Goal: Task Accomplishment & Management: Use online tool/utility

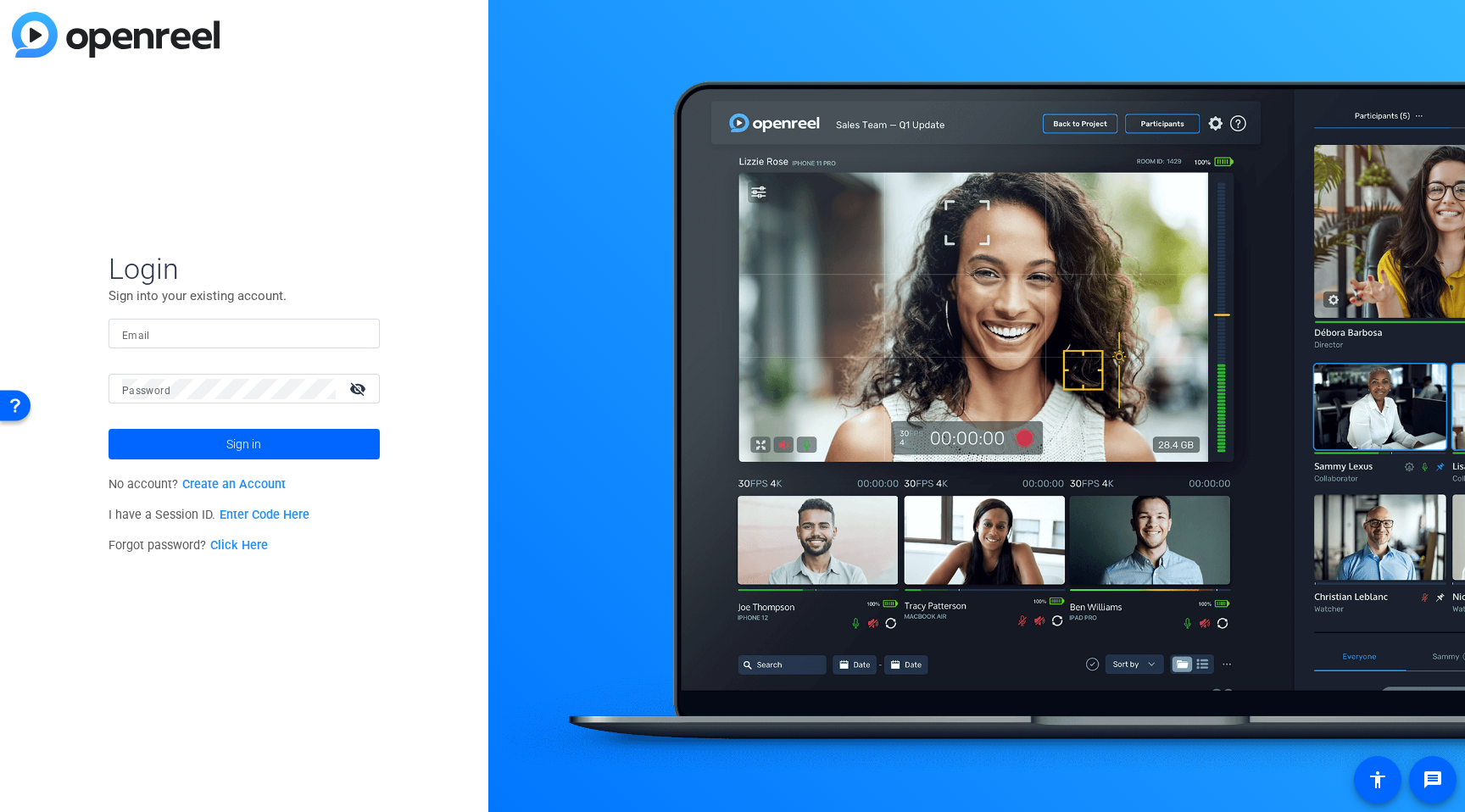
click at [176, 338] on input "Email" at bounding box center [244, 333] width 244 height 20
type input "[PERSON_NAME][EMAIL_ADDRESS][PERSON_NAME][DOMAIN_NAME]"
click at [108, 429] on button "Sign in" at bounding box center [244, 444] width 271 height 30
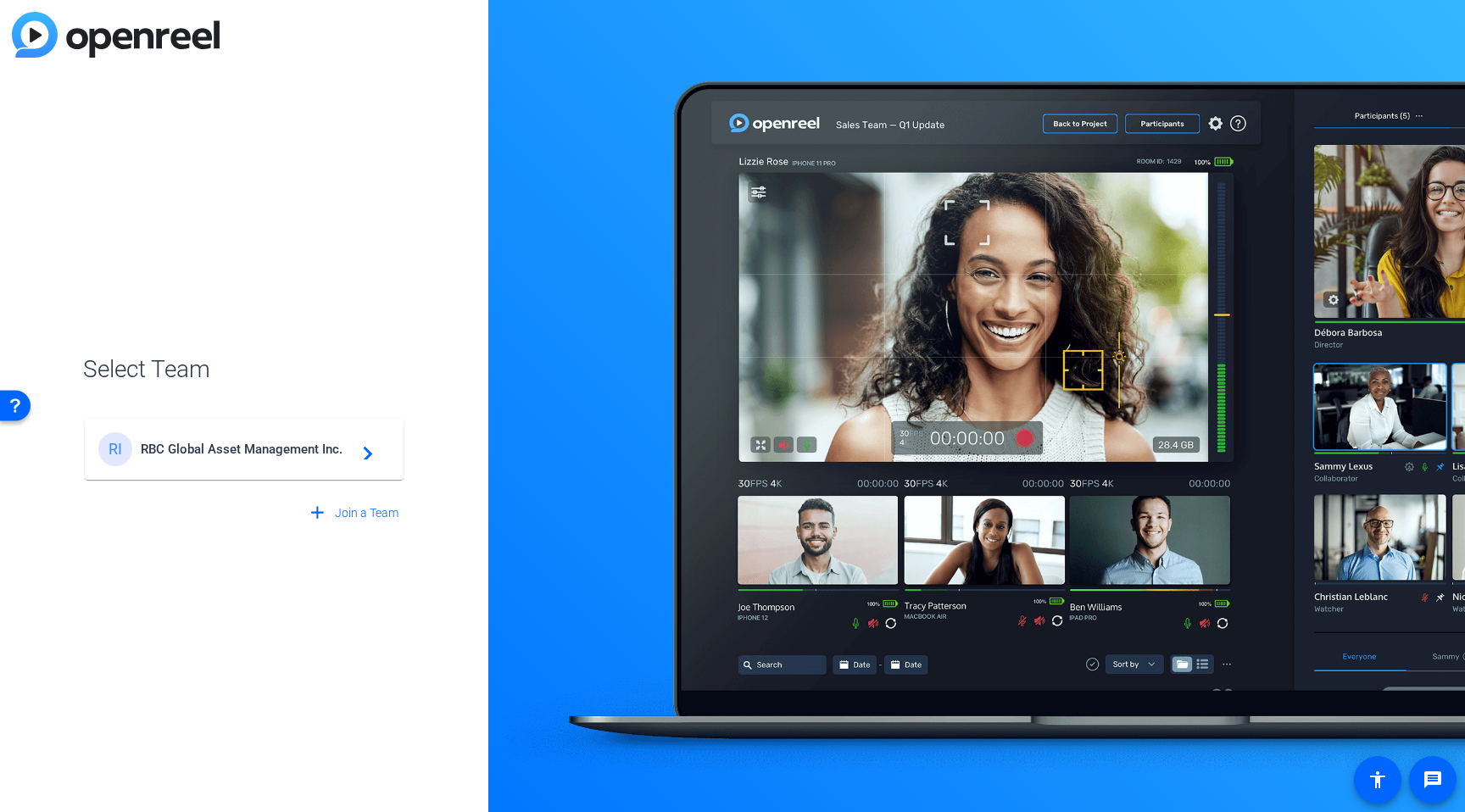
click at [221, 458] on div "RI RBC Global Asset Management Inc. navigate_next" at bounding box center [244, 450] width 291 height 34
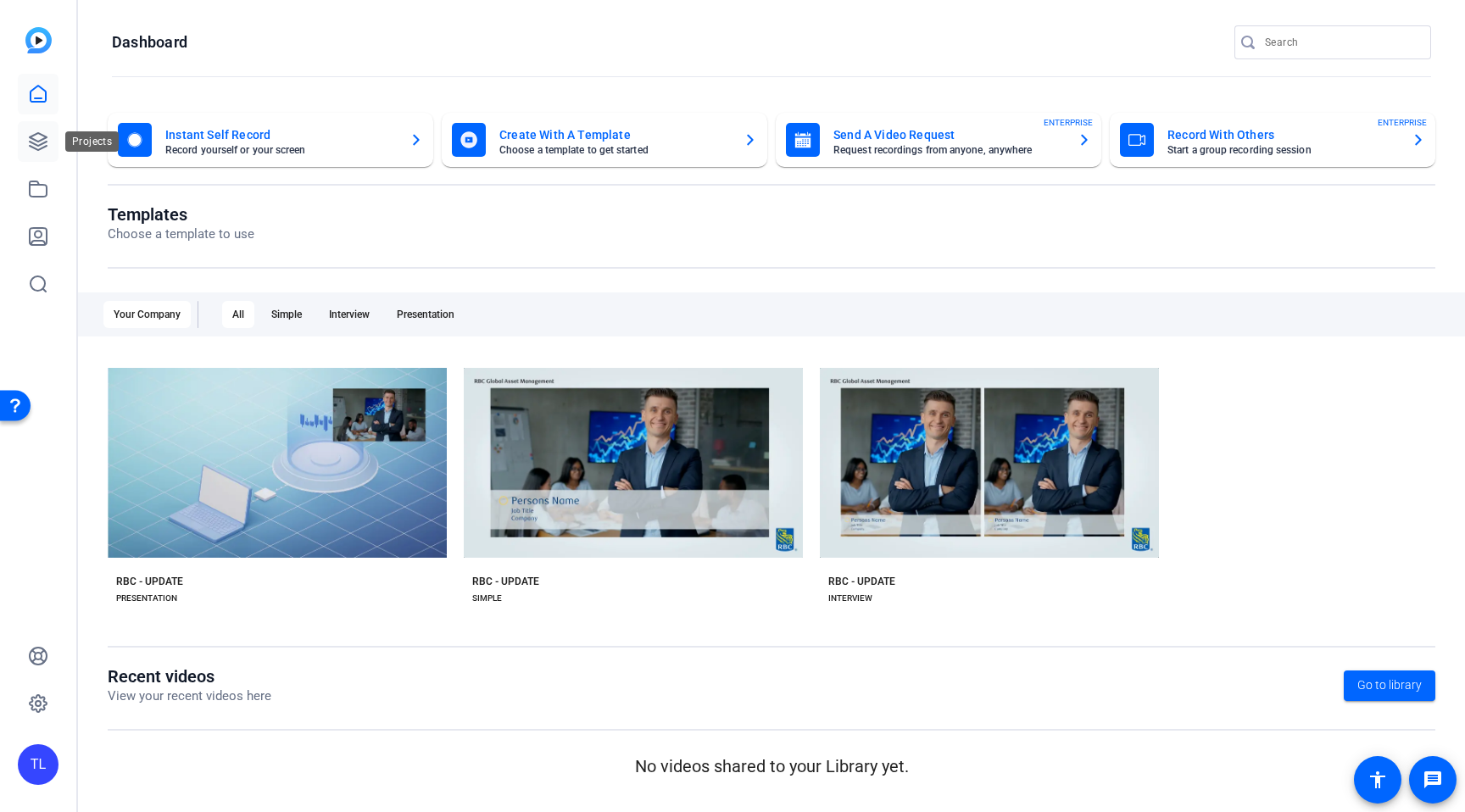
click at [33, 129] on link at bounding box center [38, 141] width 41 height 41
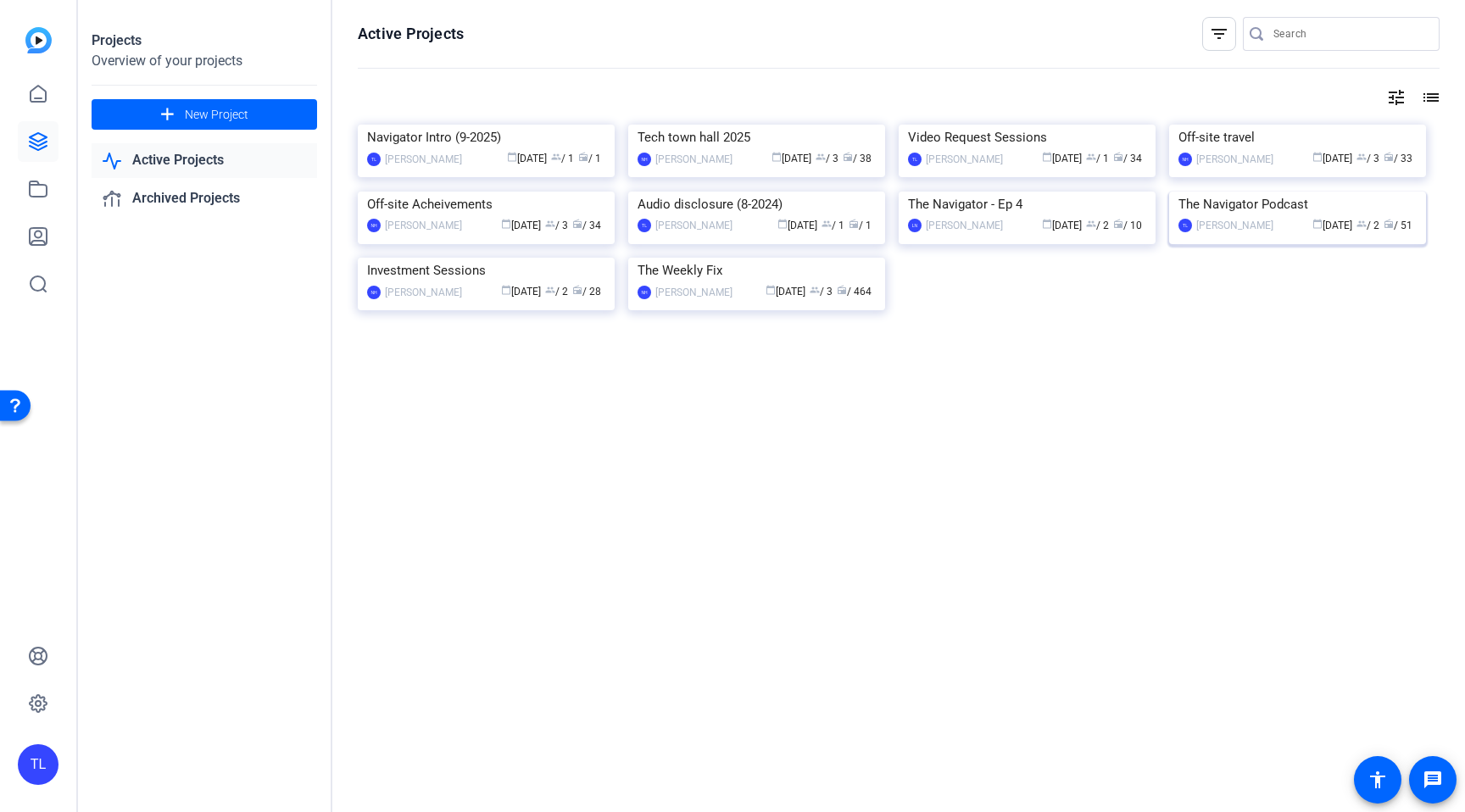
click at [1280, 192] on img at bounding box center [1297, 192] width 257 height 0
click at [730, 258] on img at bounding box center [756, 258] width 257 height 0
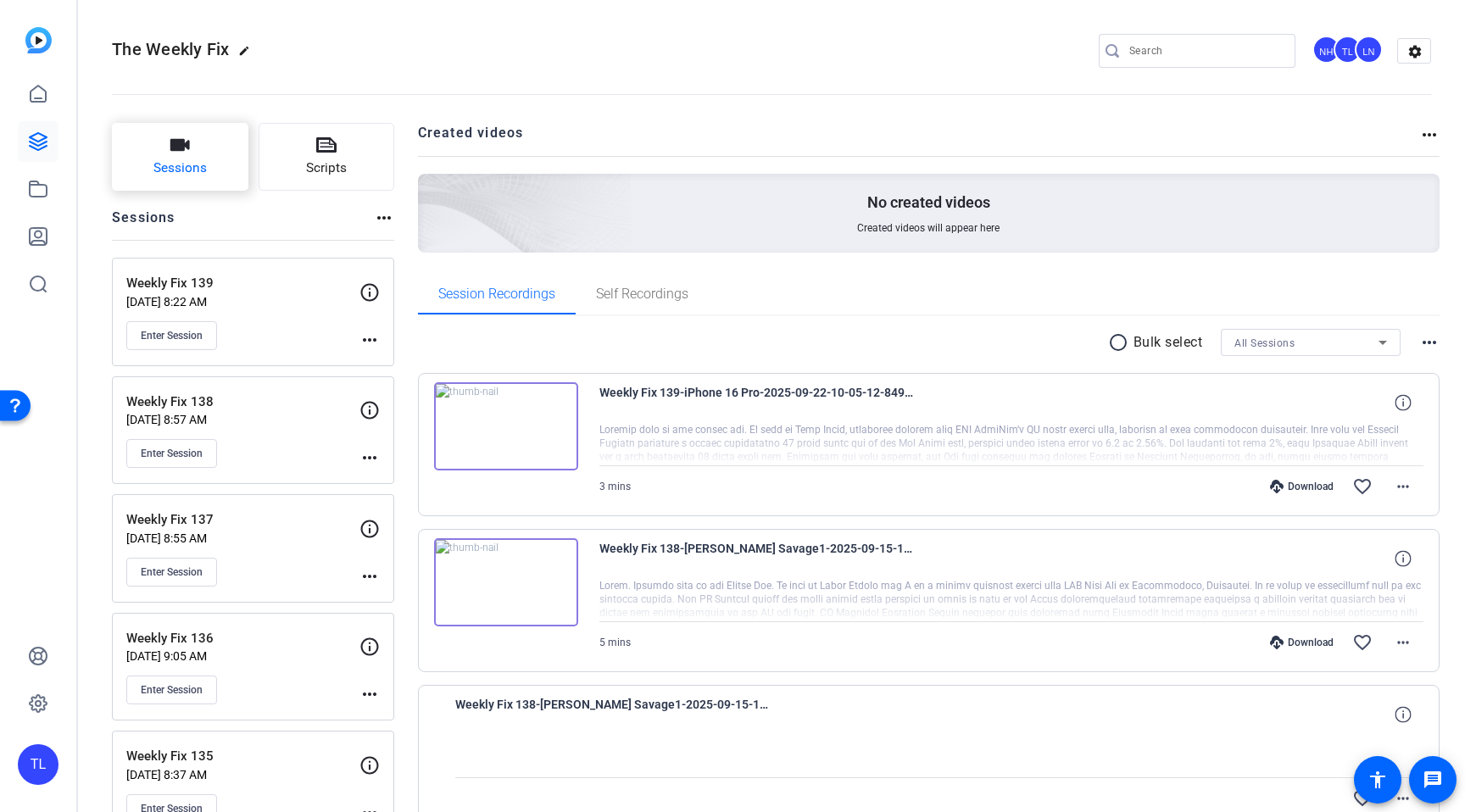
click at [178, 156] on button "Sessions" at bounding box center [180, 157] width 137 height 67
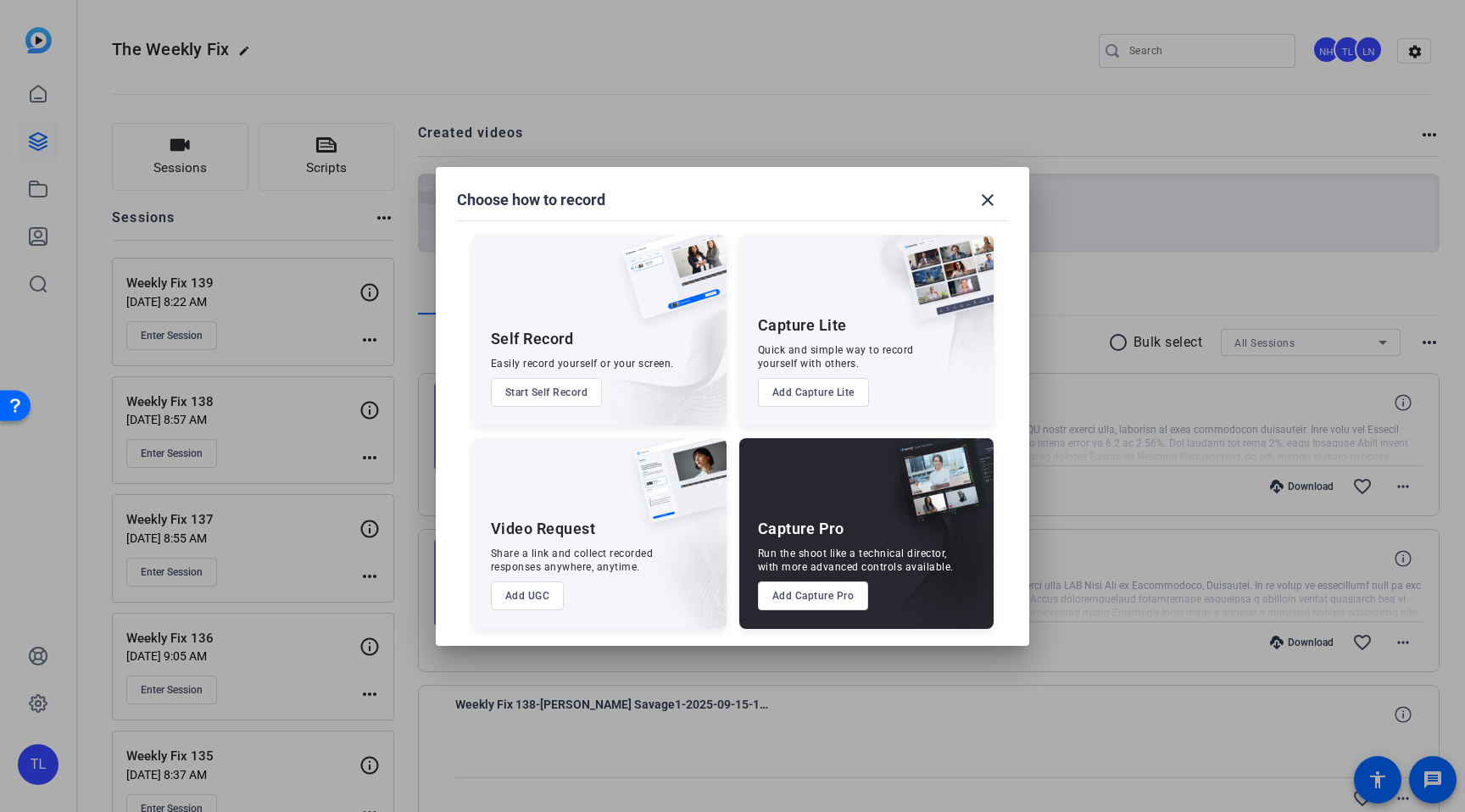
click at [816, 586] on button "Add Capture Pro" at bounding box center [813, 596] width 111 height 28
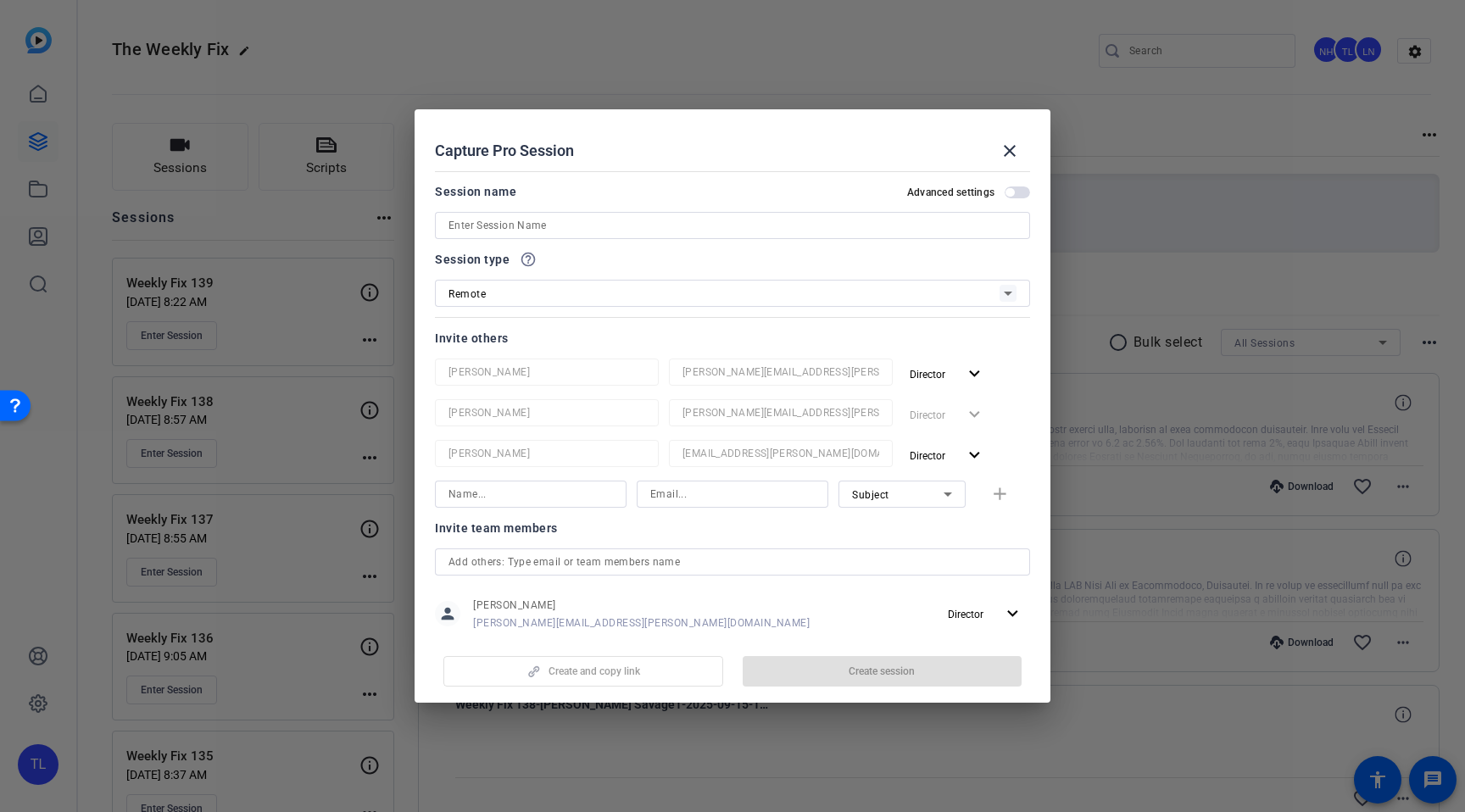
click at [578, 228] on input at bounding box center [732, 225] width 568 height 20
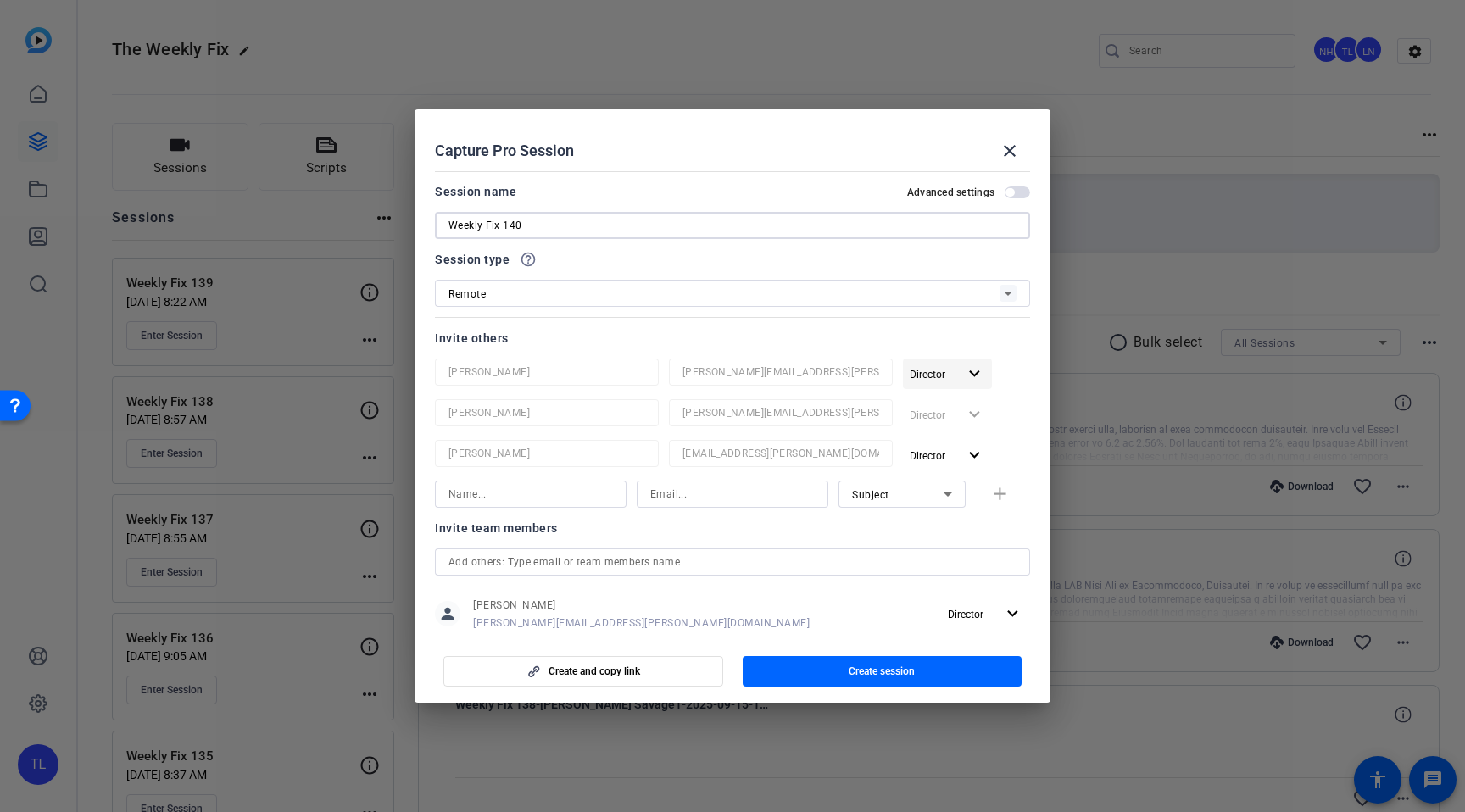
type input "Weekly Fix 140"
click at [974, 373] on mat-icon "expand_more" at bounding box center [974, 374] width 21 height 21
click at [964, 443] on span "Remove User" at bounding box center [948, 438] width 63 height 12
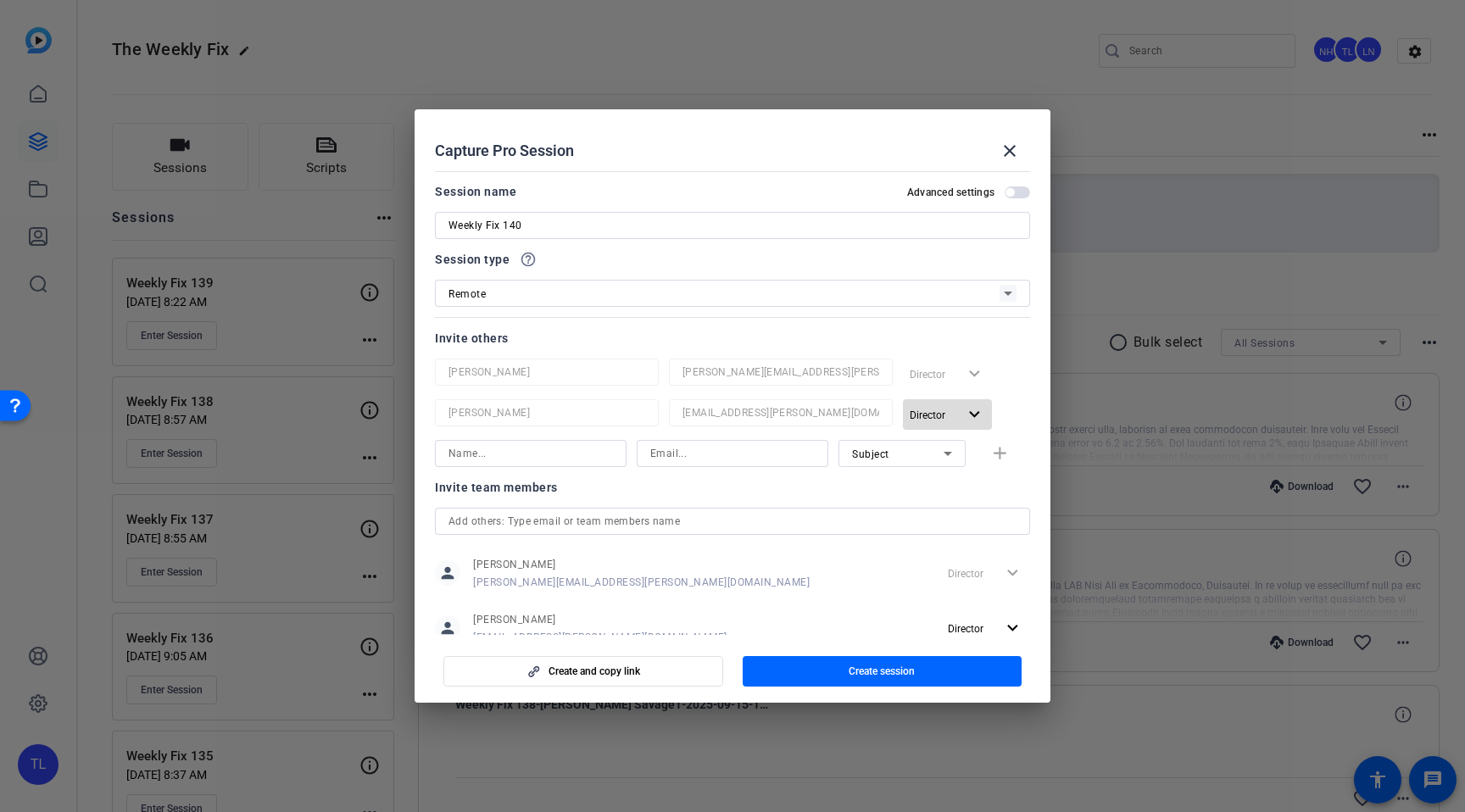
click at [974, 417] on mat-icon "expand_more" at bounding box center [974, 415] width 21 height 21
click at [948, 477] on span "Remove User" at bounding box center [948, 479] width 63 height 12
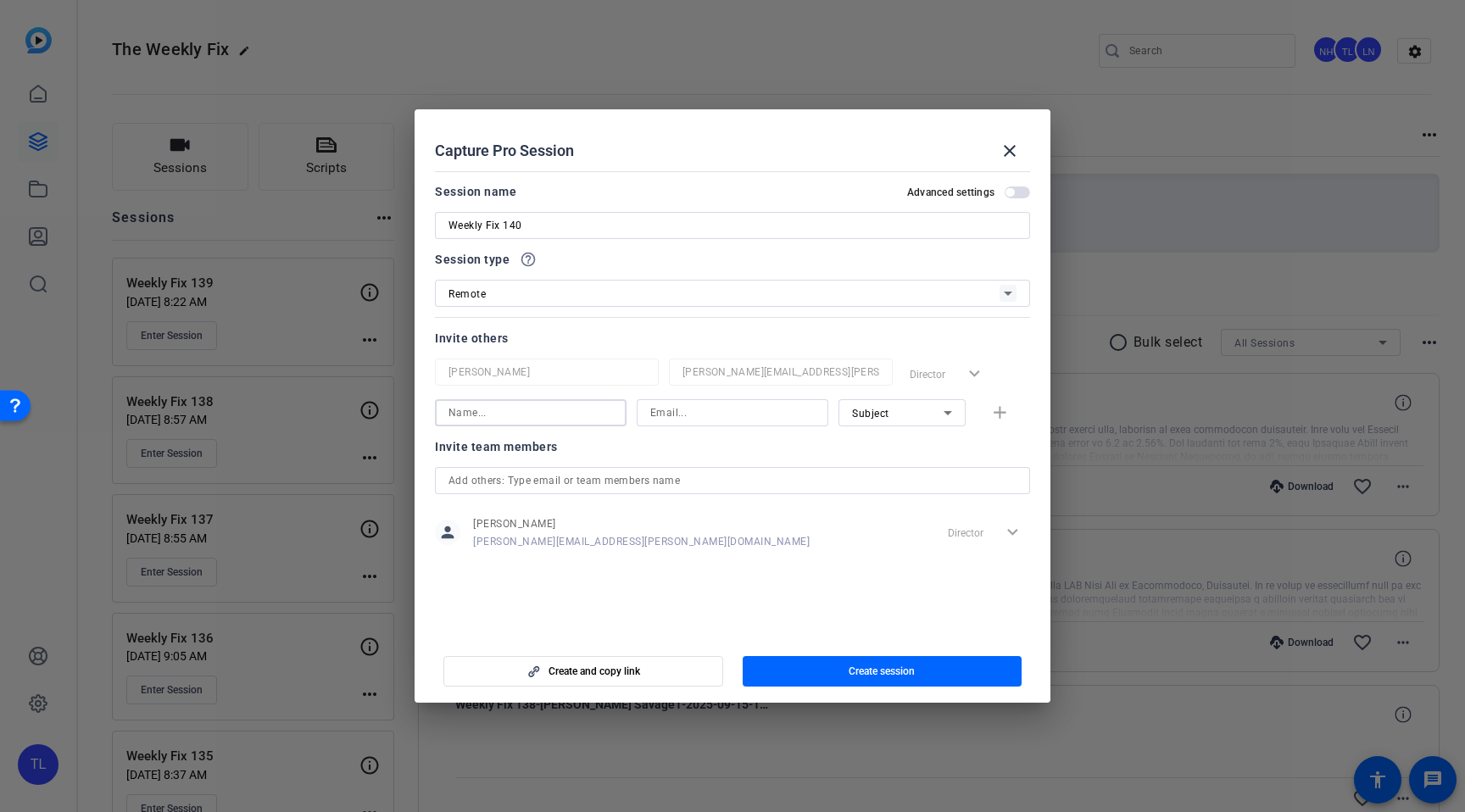
click at [549, 415] on input at bounding box center [530, 412] width 164 height 20
paste input "[PERSON_NAME][EMAIL_ADDRESS][PERSON_NAME][DOMAIN_NAME] [PERSON_NAME]"
drag, startPoint x: 513, startPoint y: 411, endPoint x: 346, endPoint y: 415, distance: 167.0
click at [341, 417] on div "Choose how to record close Self Record Easily record yourself or your screen. S…" at bounding box center [732, 406] width 1465 height 812
type input "[PERSON_NAME]"
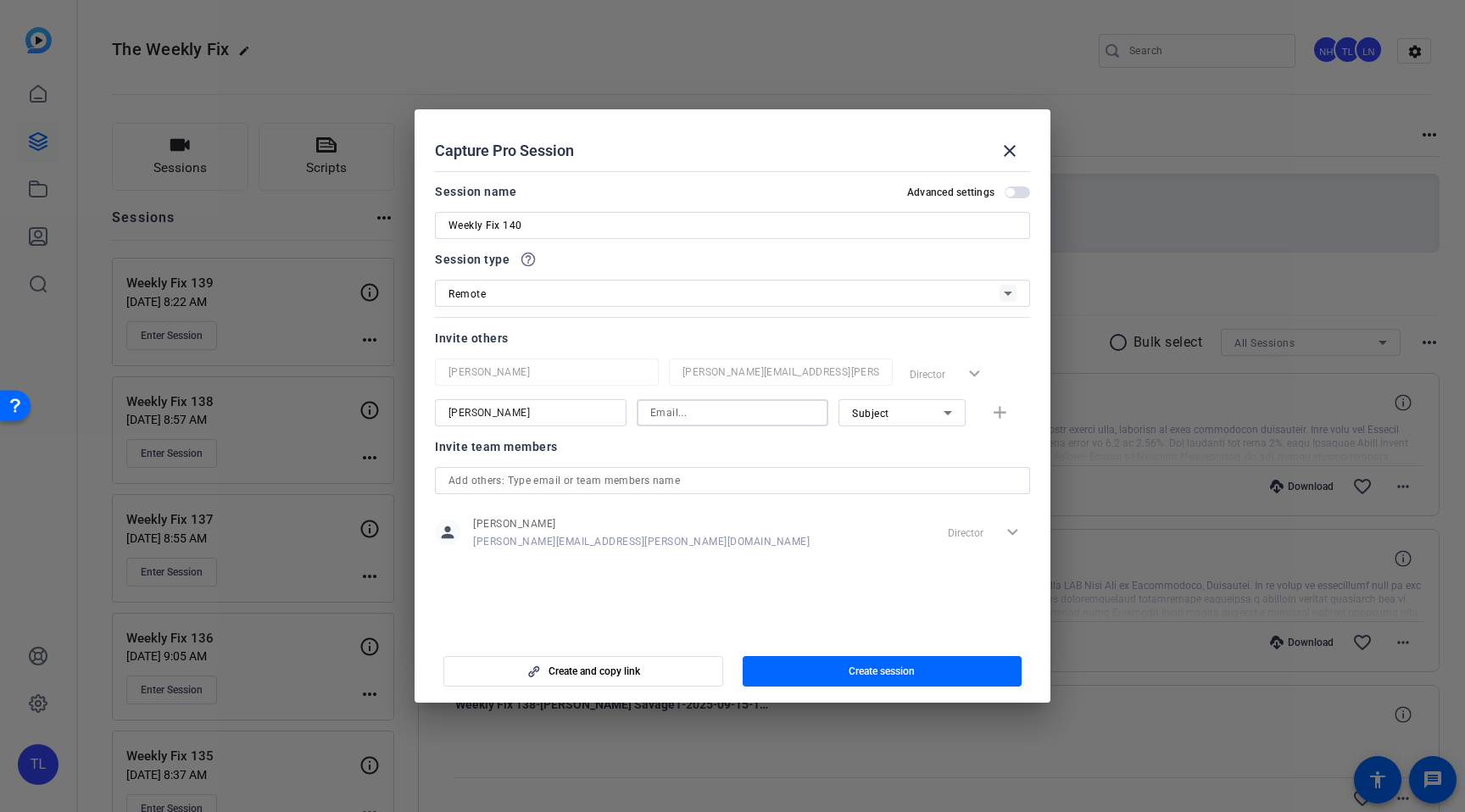
click at [679, 414] on input at bounding box center [732, 412] width 164 height 20
paste input "[PERSON_NAME][EMAIL_ADDRESS][PERSON_NAME][DOMAIN_NAME]"
type input "[PERSON_NAME][EMAIL_ADDRESS][PERSON_NAME][DOMAIN_NAME]"
click at [944, 413] on icon at bounding box center [947, 412] width 20 height 20
click at [713, 454] on div at bounding box center [732, 406] width 1465 height 812
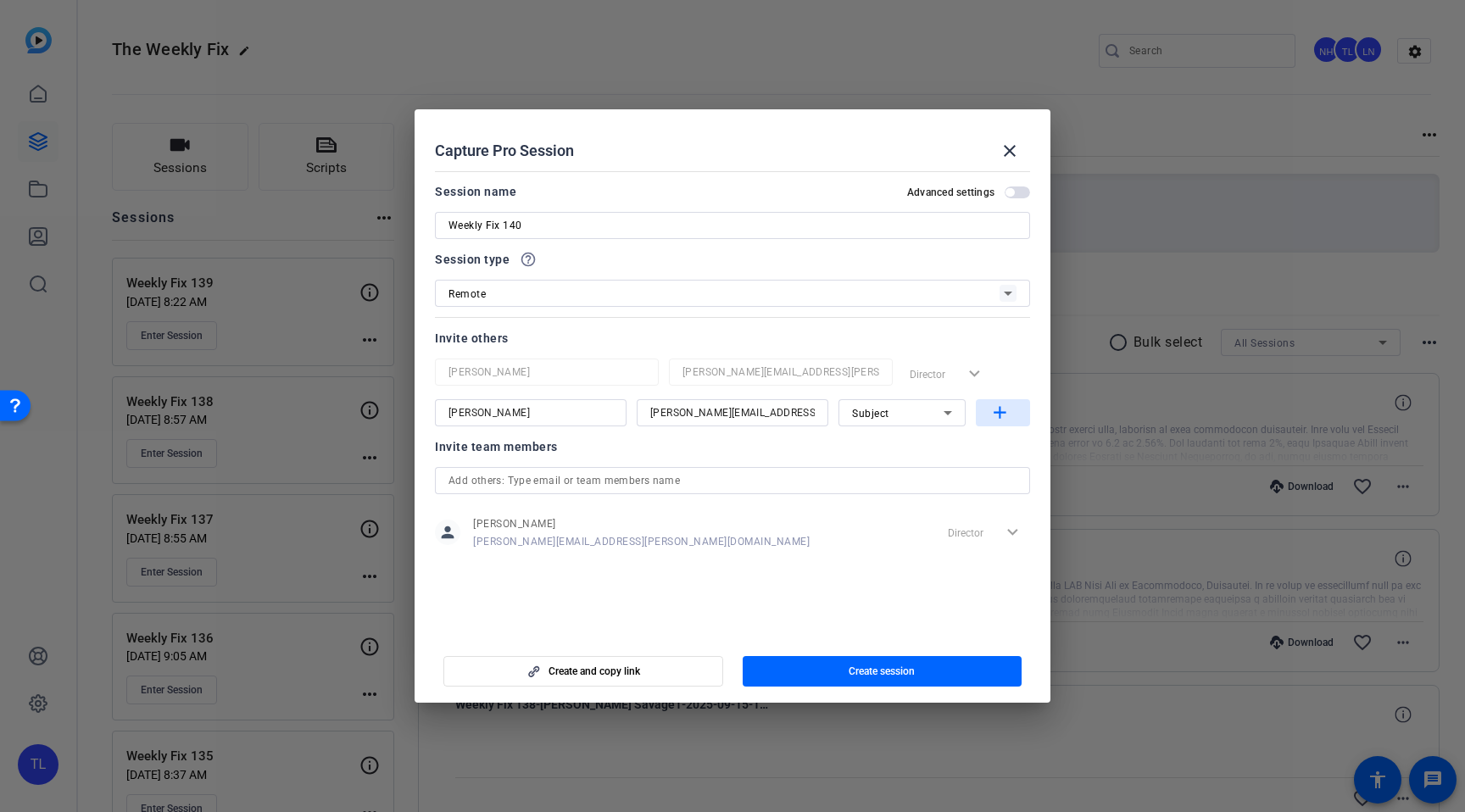
click at [1002, 414] on mat-icon "add" at bounding box center [1000, 413] width 21 height 21
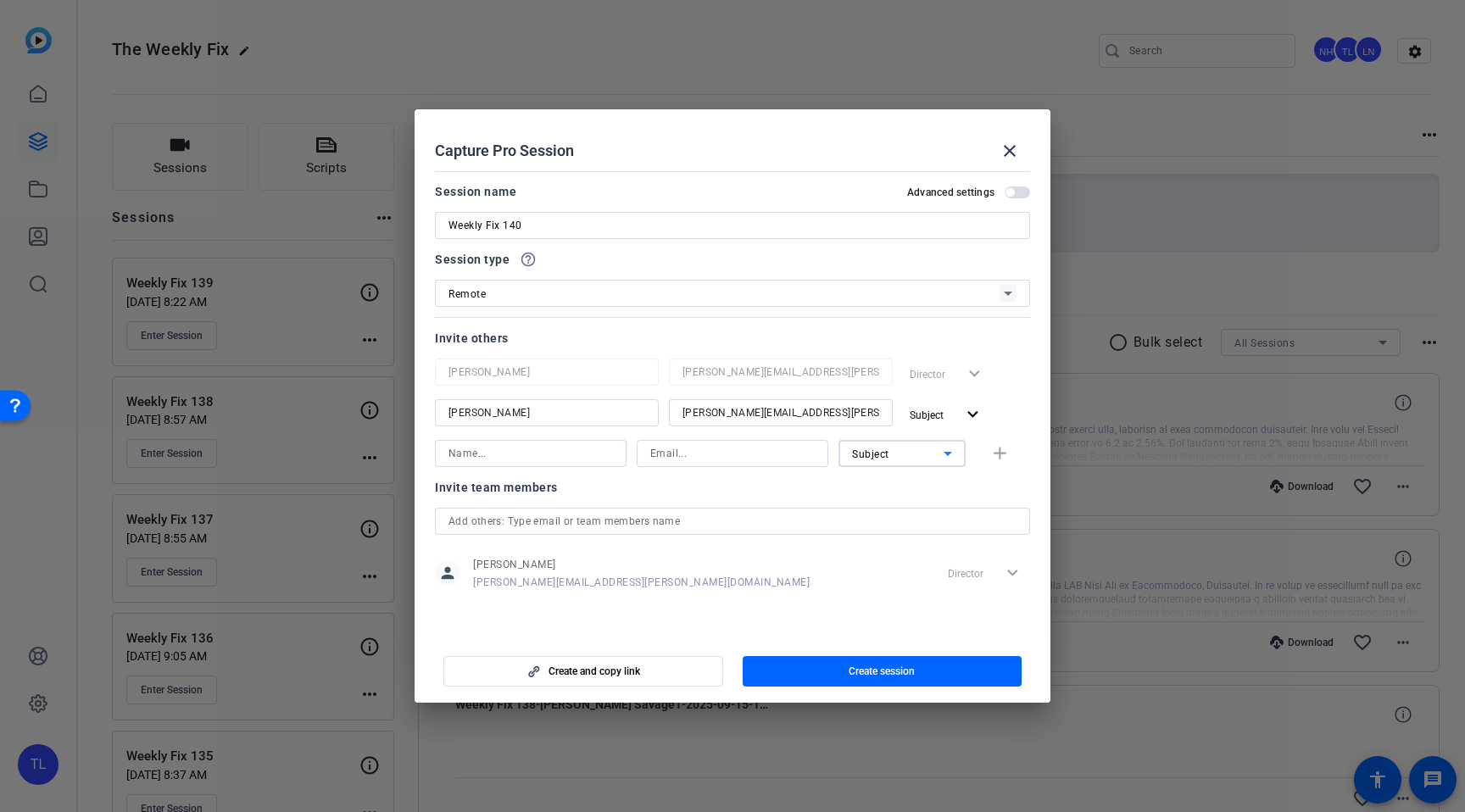
click at [878, 454] on span "Subject" at bounding box center [870, 454] width 37 height 12
click at [874, 509] on span "Watcher" at bounding box center [872, 514] width 41 height 20
click at [521, 455] on input at bounding box center [530, 452] width 164 height 20
paste input "[EMAIL_ADDRESS][PERSON_NAME][DOMAIN_NAME] [PERSON_NAME]"
drag, startPoint x: 536, startPoint y: 452, endPoint x: 380, endPoint y: 441, distance: 156.4
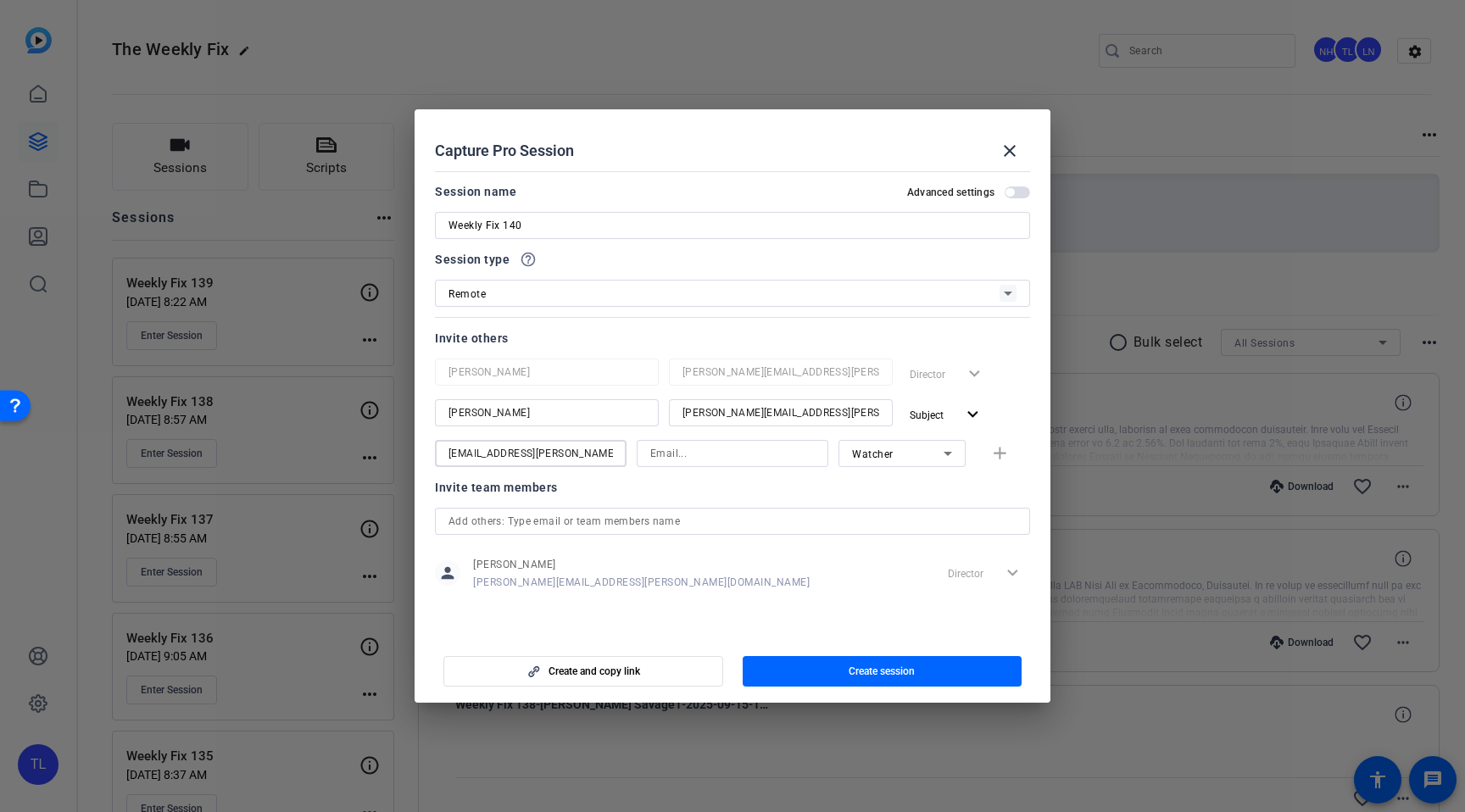
click at [372, 441] on div "Choose how to record close Self Record Easily record yourself or your screen. S…" at bounding box center [732, 406] width 1465 height 812
type input "[PERSON_NAME]"
click at [680, 452] on input at bounding box center [732, 452] width 164 height 20
paste input "[EMAIL_ADDRESS][PERSON_NAME][DOMAIN_NAME]"
type input "[EMAIL_ADDRESS][PERSON_NAME][DOMAIN_NAME]"
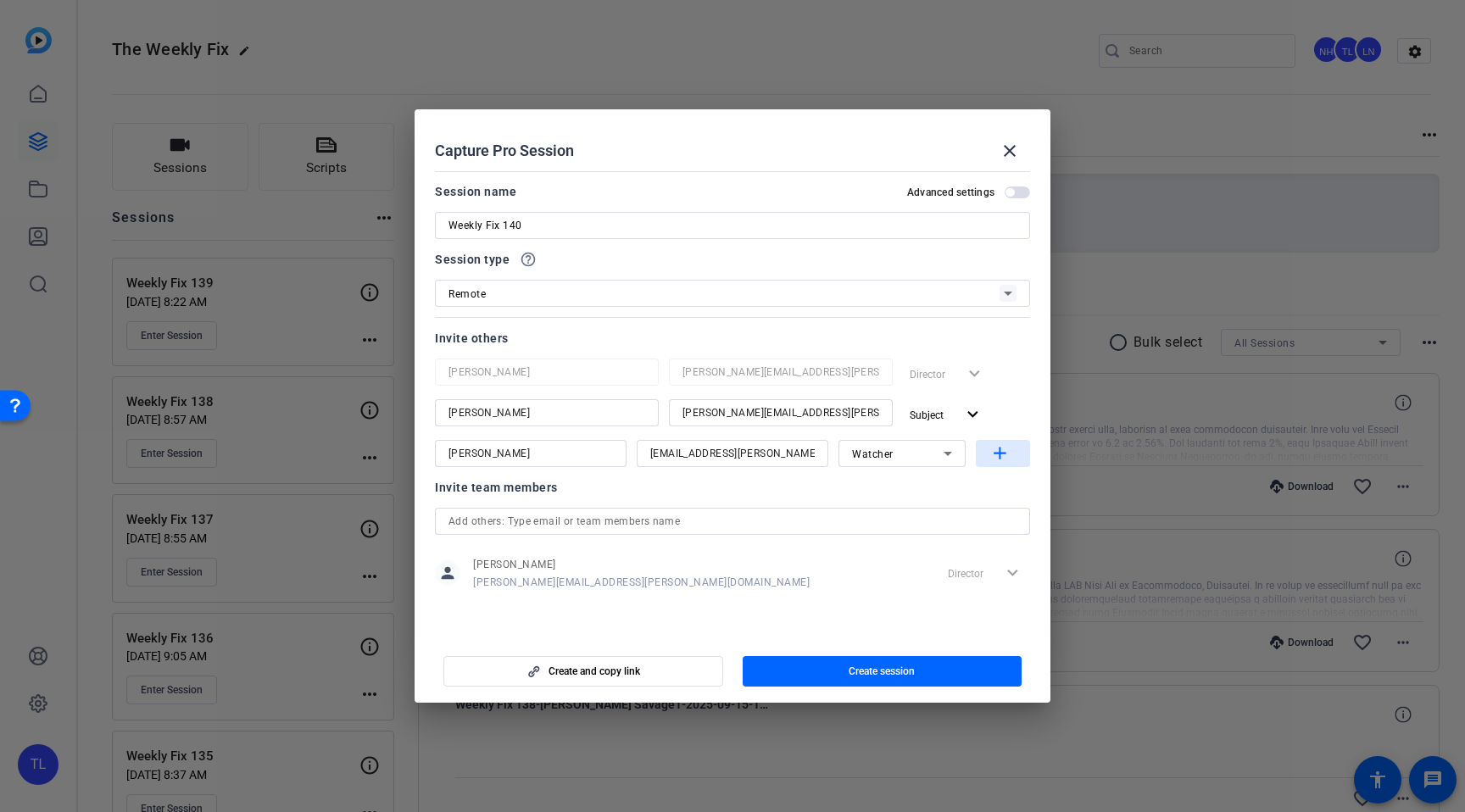
click at [998, 457] on mat-icon "add" at bounding box center [1000, 453] width 21 height 21
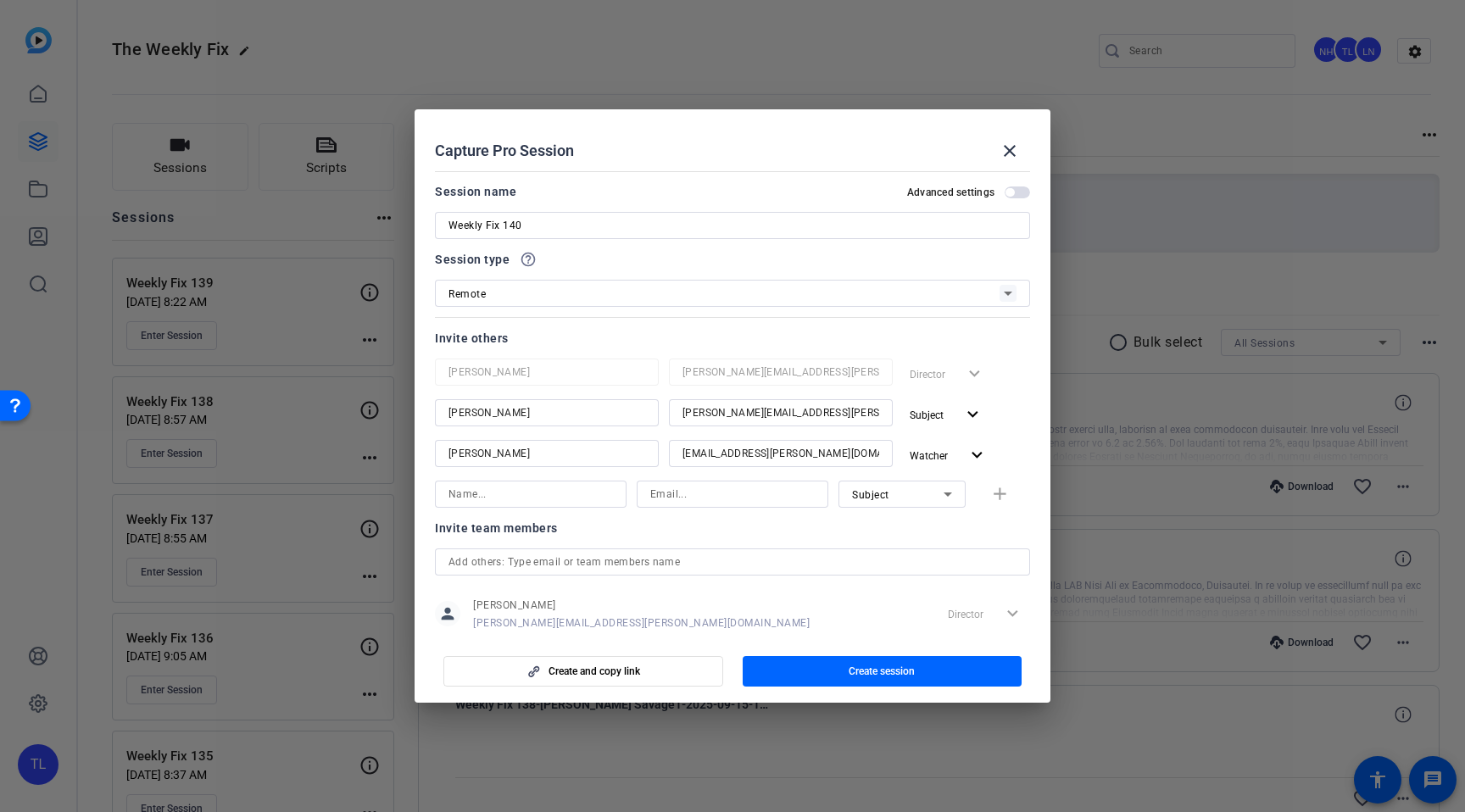
click at [903, 498] on div "Subject" at bounding box center [898, 494] width 91 height 21
click at [882, 552] on span "Watcher" at bounding box center [872, 554] width 41 height 20
click at [487, 492] on input at bounding box center [530, 493] width 164 height 20
paste input "[PERSON_NAME][EMAIL_ADDRESS][PERSON_NAME][DOMAIN_NAME] [PERSON_NAME]"
drag, startPoint x: 536, startPoint y: 496, endPoint x: 334, endPoint y: 481, distance: 202.6
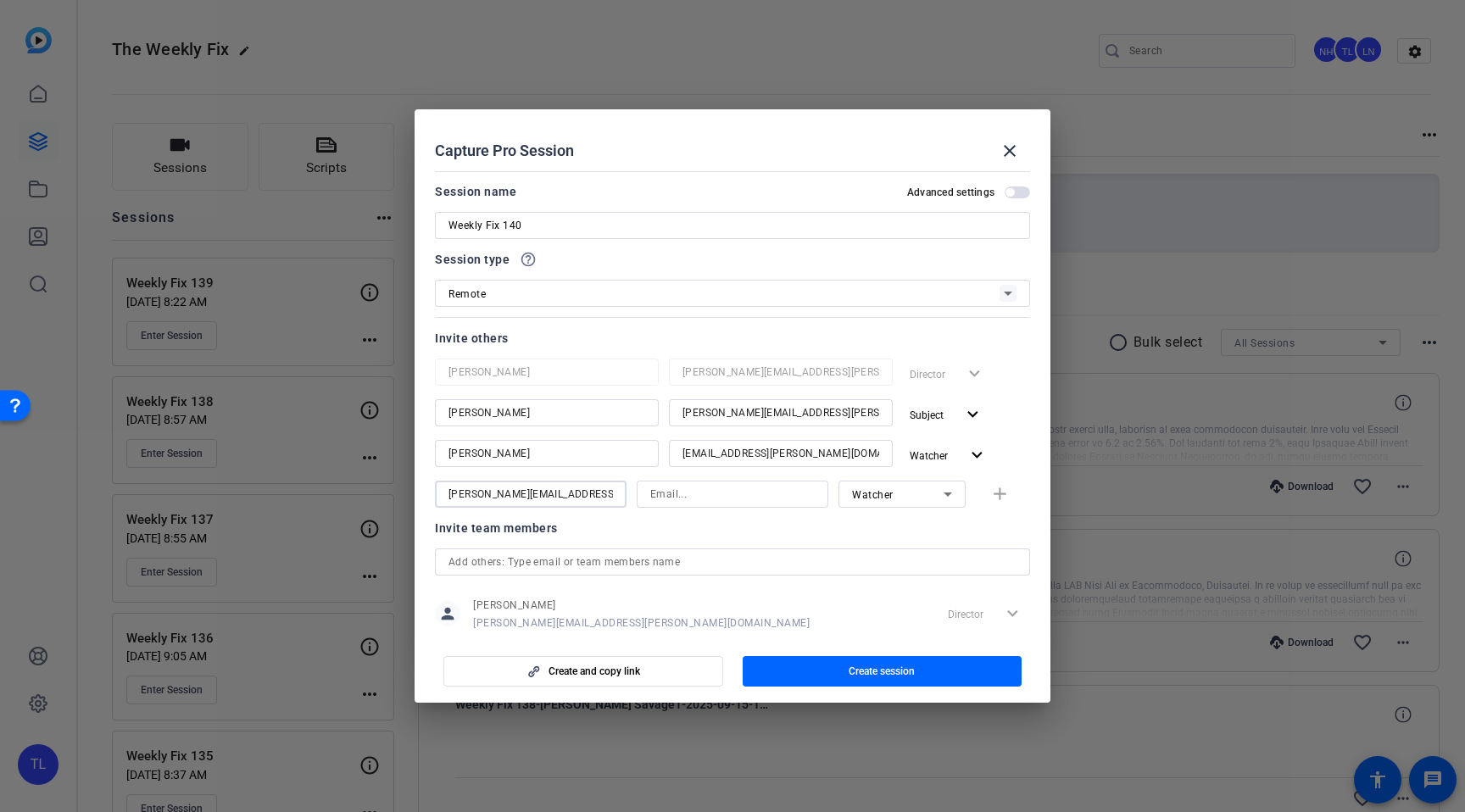
click at [334, 481] on div "Choose how to record close Self Record Easily record yourself or your screen. S…" at bounding box center [732, 406] width 1465 height 812
type input "[PERSON_NAME]"
click at [701, 493] on input at bounding box center [732, 493] width 164 height 20
paste input "[PERSON_NAME][EMAIL_ADDRESS][PERSON_NAME][DOMAIN_NAME]"
type input "[PERSON_NAME][EMAIL_ADDRESS][PERSON_NAME][DOMAIN_NAME]"
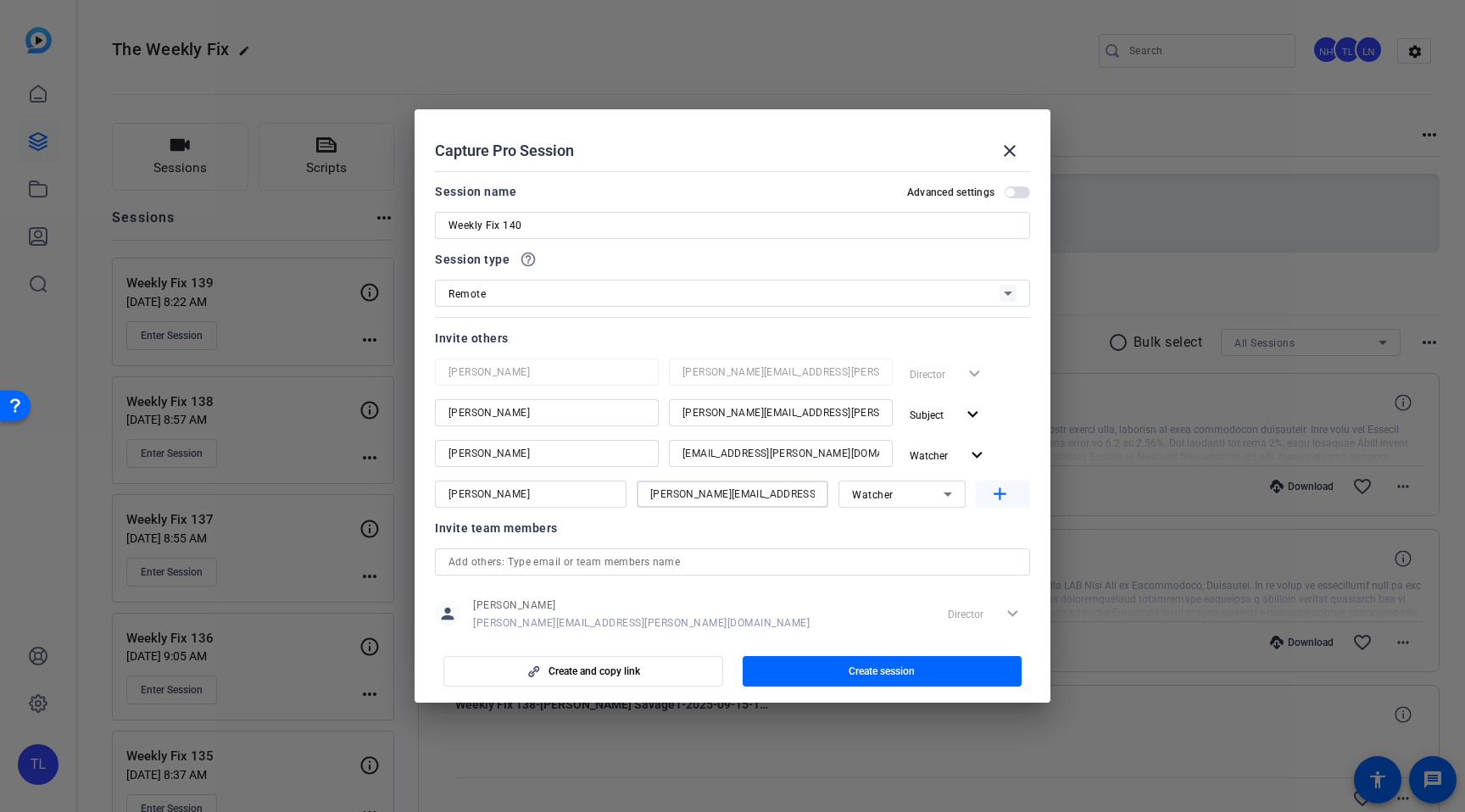
click at [1003, 490] on mat-icon "add" at bounding box center [1000, 494] width 21 height 21
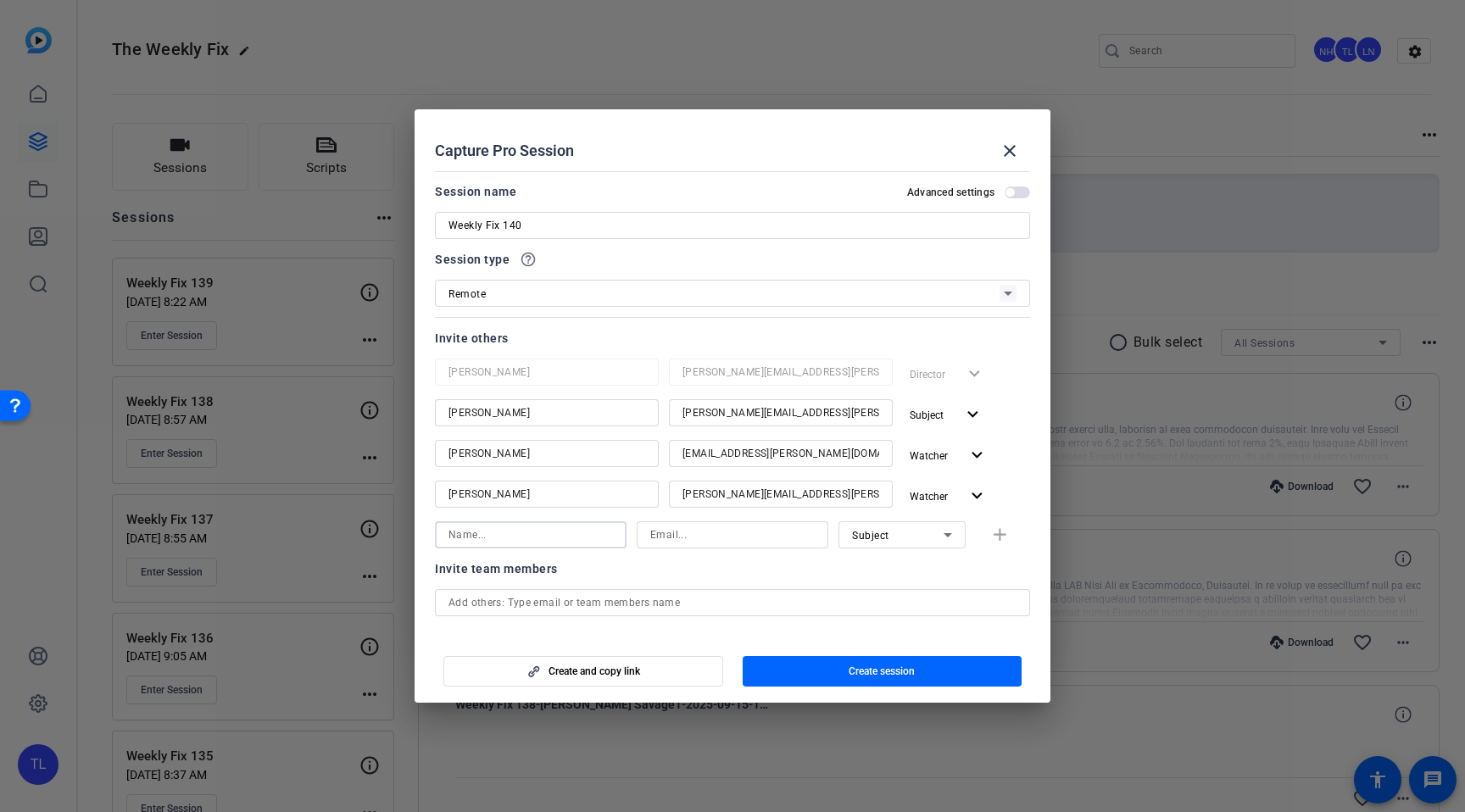
click at [469, 536] on input at bounding box center [530, 534] width 164 height 20
paste input "[PERSON_NAME][EMAIL_ADDRESS][PERSON_NAME][DOMAIN_NAME] [PERSON_NAME]"
drag, startPoint x: 558, startPoint y: 533, endPoint x: 358, endPoint y: 515, distance: 200.8
click at [358, 515] on div "Choose how to record close Self Record Easily record yourself or your screen. S…" at bounding box center [732, 406] width 1465 height 812
type input "[PERSON_NAME]"
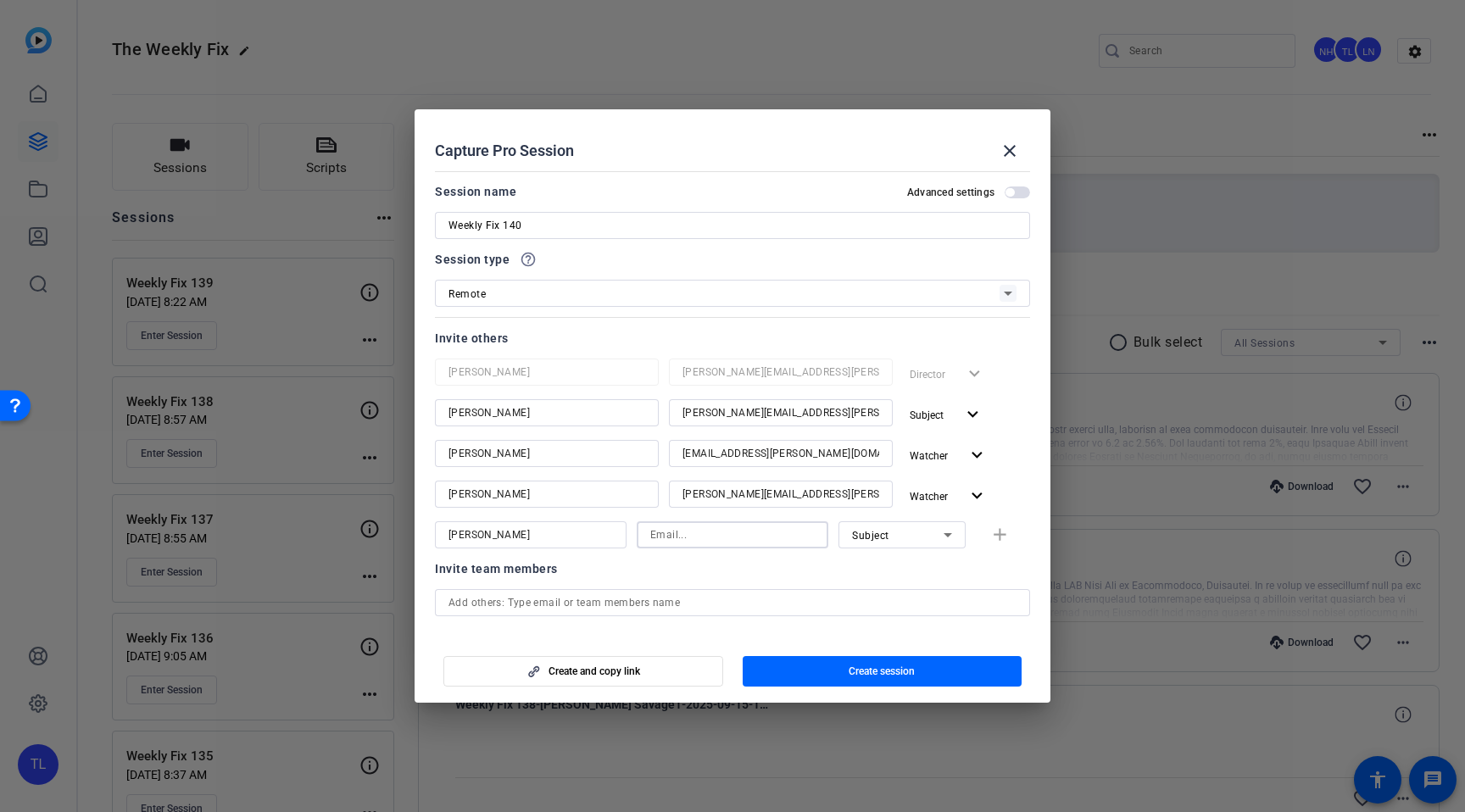
click at [699, 539] on input at bounding box center [732, 534] width 164 height 20
paste input "[PERSON_NAME][EMAIL_ADDRESS][PERSON_NAME][DOMAIN_NAME]"
type input "[PERSON_NAME][EMAIL_ADDRESS][PERSON_NAME][DOMAIN_NAME]"
click at [921, 540] on div "Subject" at bounding box center [898, 535] width 91 height 21
click at [905, 597] on mat-option "Watcher" at bounding box center [901, 596] width 127 height 28
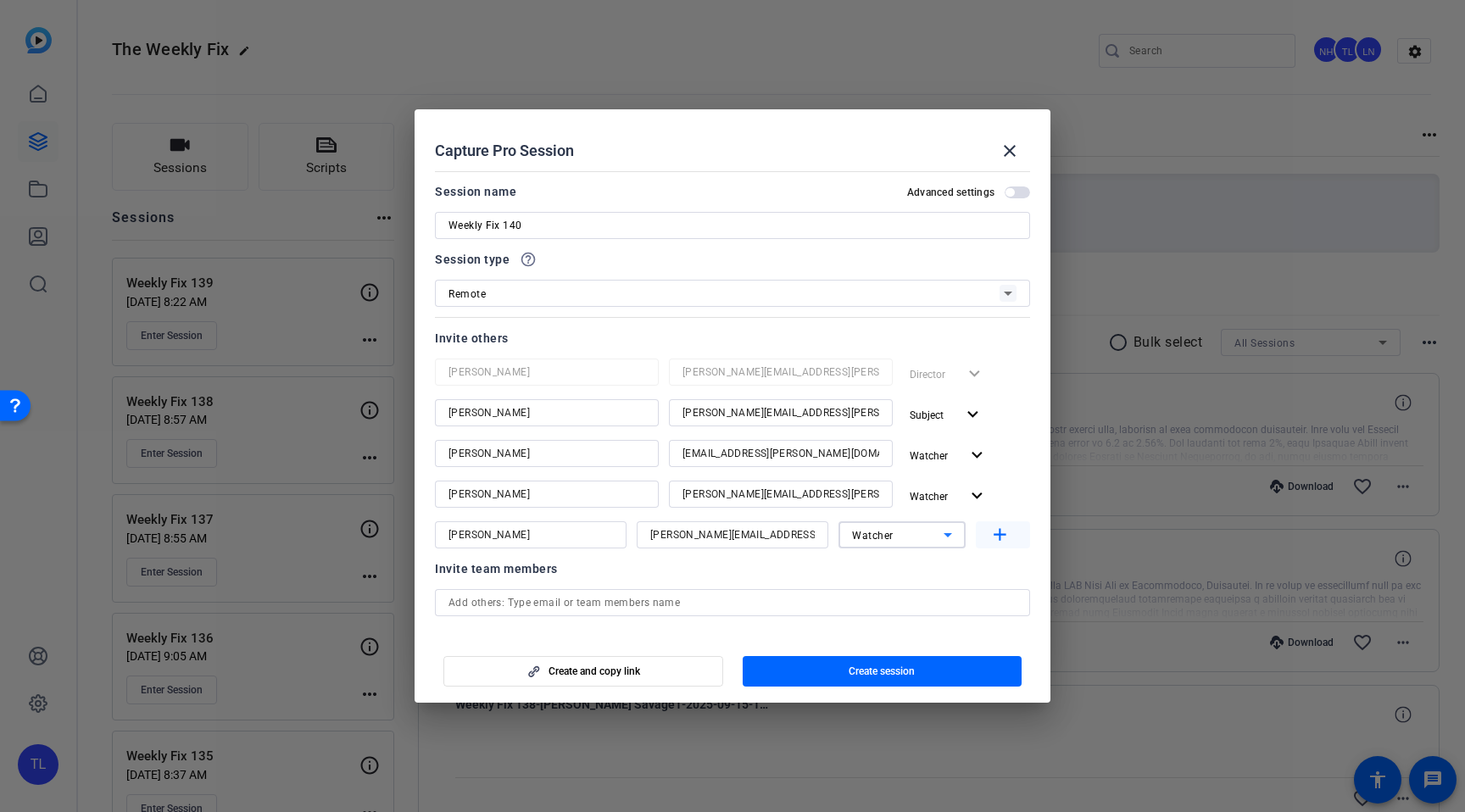
click at [1003, 531] on mat-icon "add" at bounding box center [1000, 535] width 21 height 21
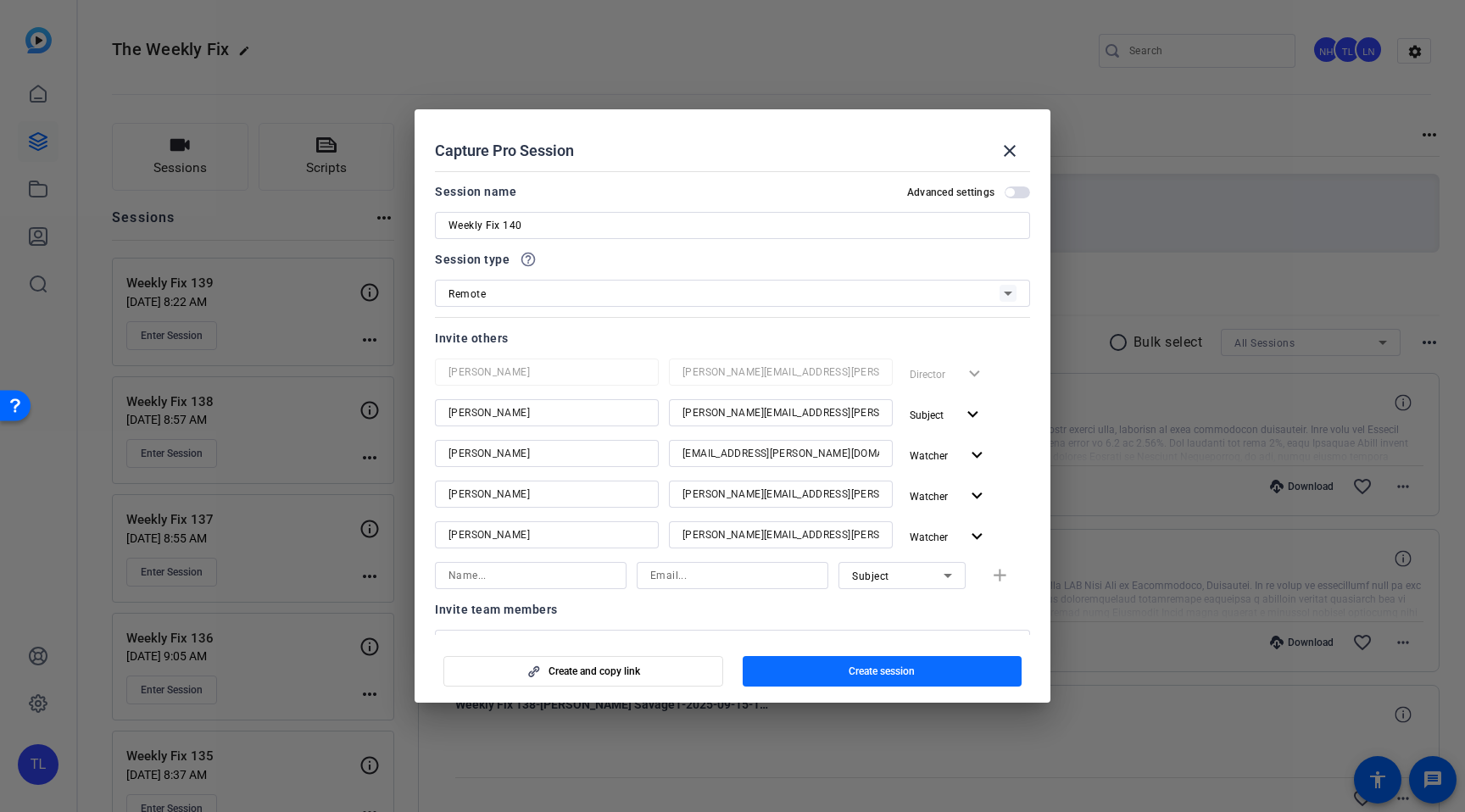
click at [877, 677] on span "Create session" at bounding box center [881, 671] width 66 height 13
